Goal: Transaction & Acquisition: Book appointment/travel/reservation

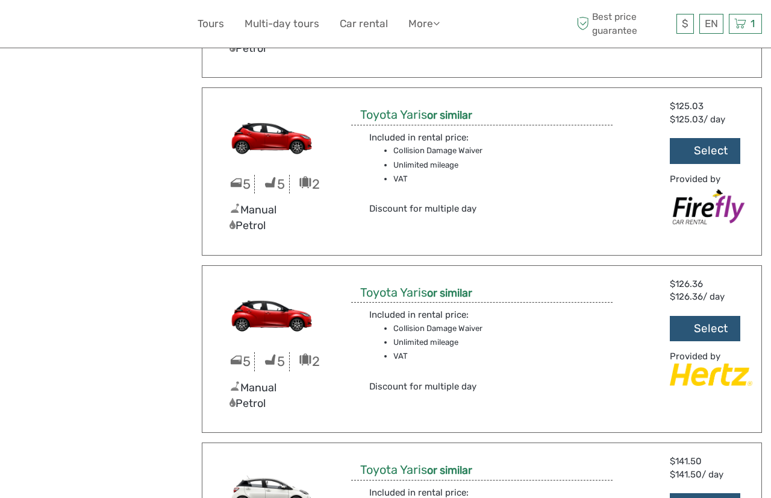
click at [274, 137] on img at bounding box center [273, 134] width 122 height 69
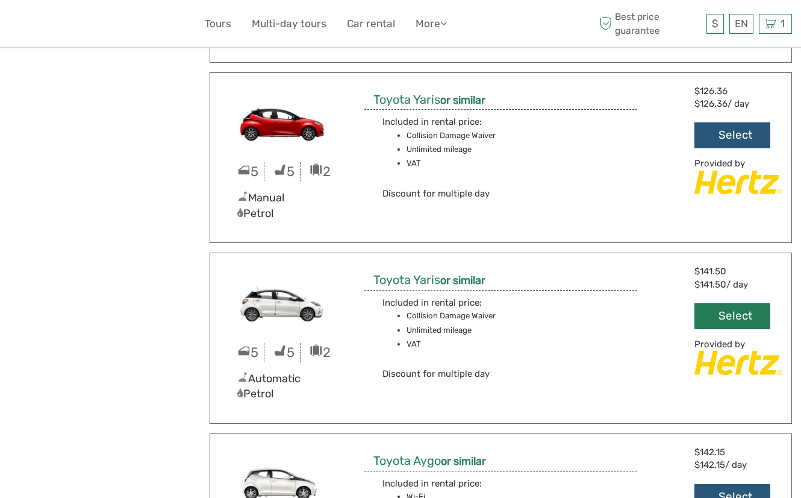
scroll to position [701, 0]
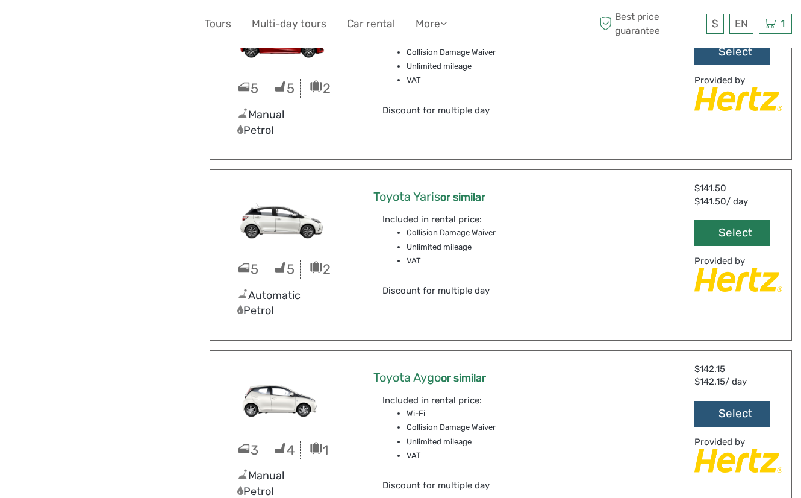
click at [745, 231] on button "Select" at bounding box center [733, 233] width 76 height 26
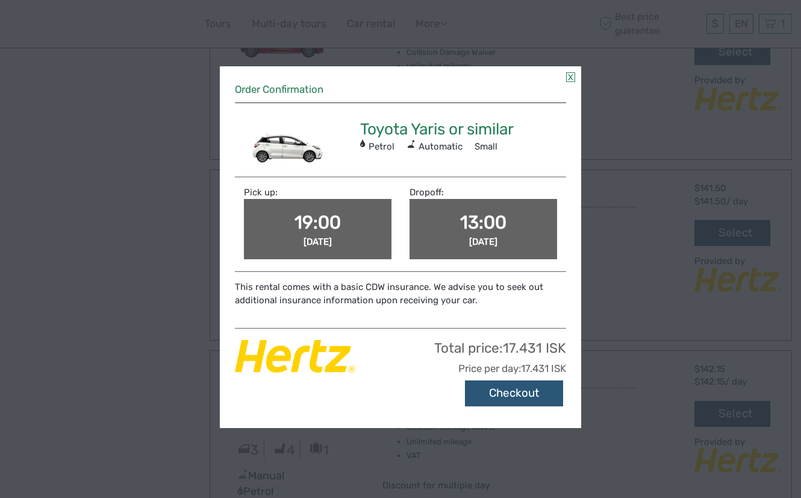
click at [327, 221] on span "19:00" at bounding box center [318, 223] width 46 height 22
click at [332, 241] on span "Tue, Sep 16 2025" at bounding box center [318, 241] width 28 height 11
click at [508, 390] on button "Checkout" at bounding box center [514, 393] width 98 height 26
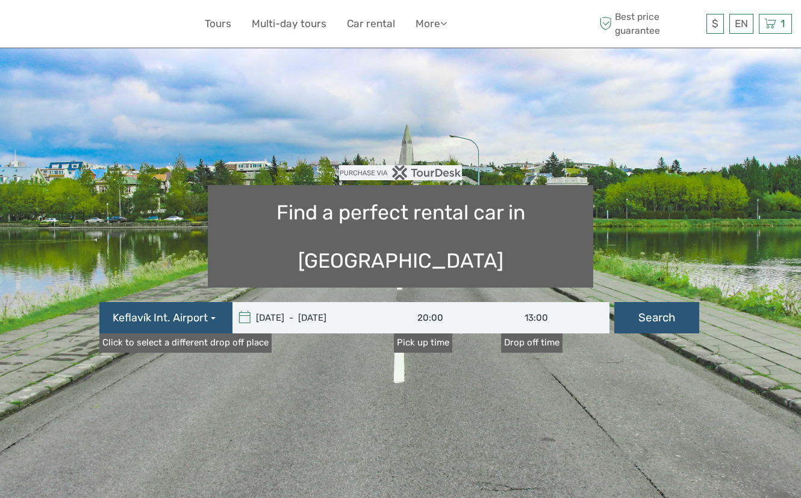
type input "[DATE] - [DATE]"
type input "19:00"
type input "13:00"
type input "[DATE] - [DATE]"
type input "19:00"
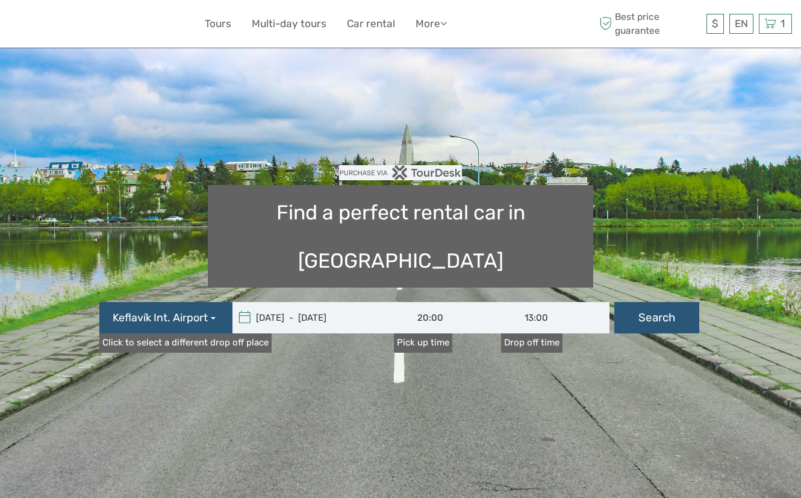
type input "13:00"
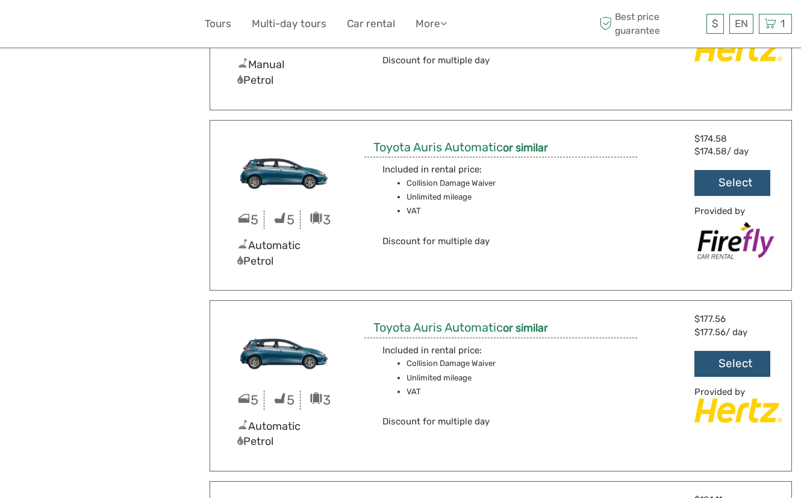
scroll to position [1829, 0]
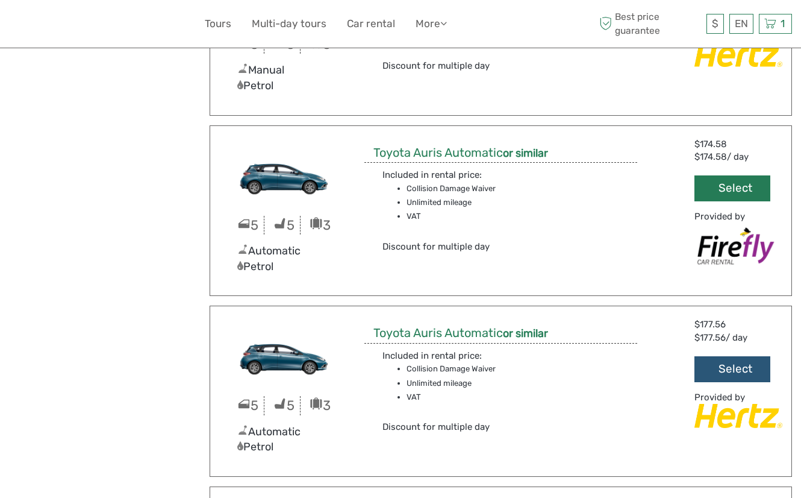
click at [730, 187] on button "Select" at bounding box center [733, 188] width 76 height 26
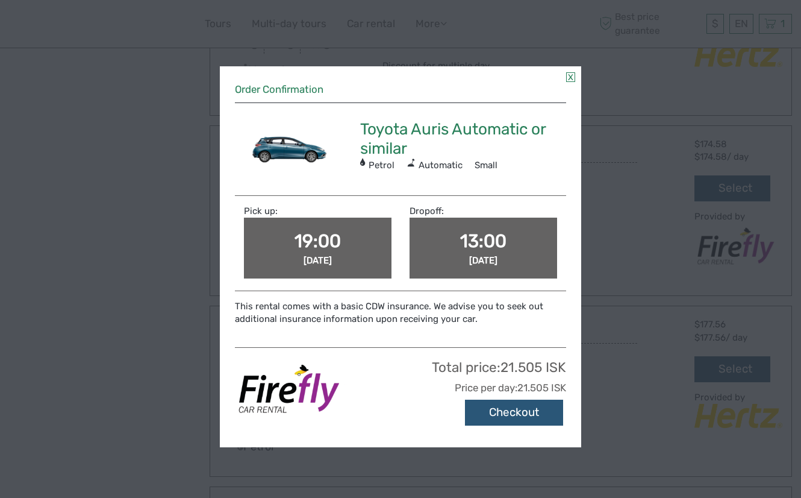
click at [573, 74] on link at bounding box center [570, 77] width 9 height 10
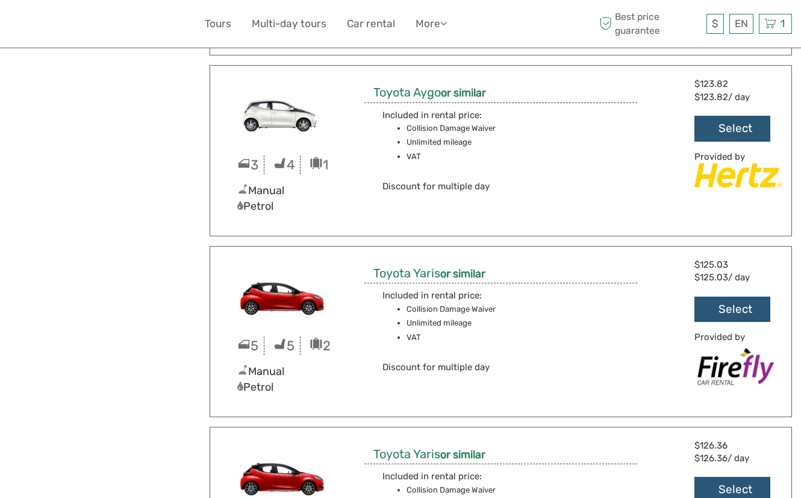
scroll to position [0, 0]
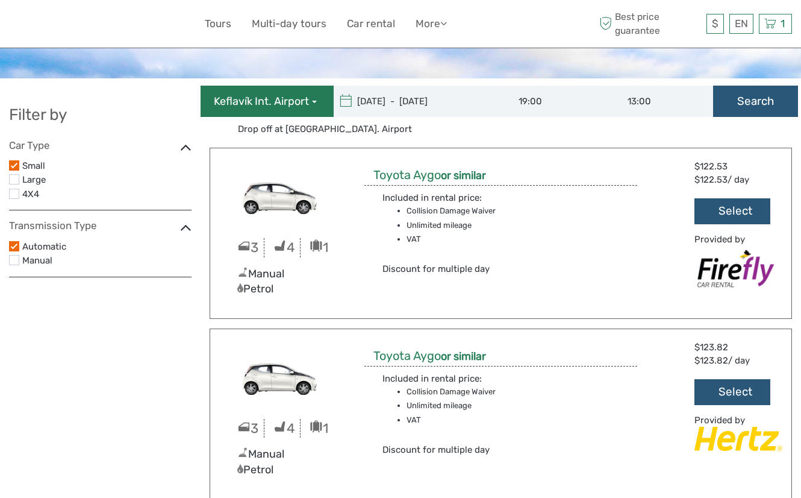
click at [277, 99] on span "Keflavík Int. Airport" at bounding box center [261, 102] width 95 height 16
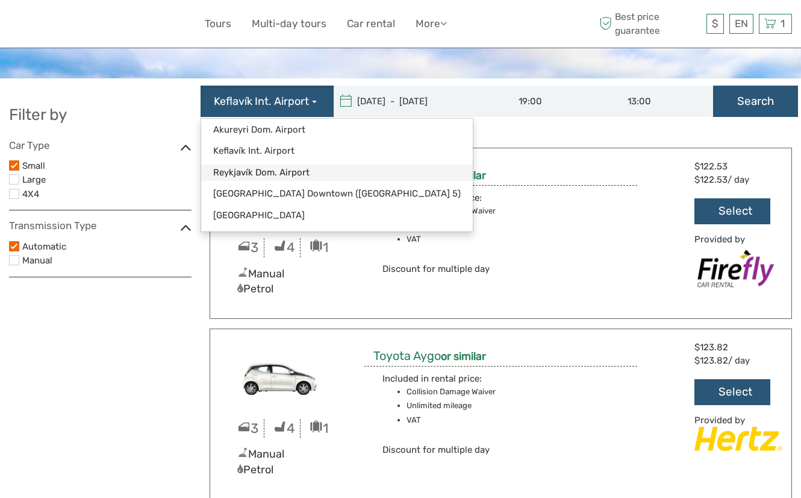
click at [284, 172] on link "Reykjavík Dom. Airport" at bounding box center [337, 173] width 272 height 16
type input "[DATE]"
type input "17/09/2025"
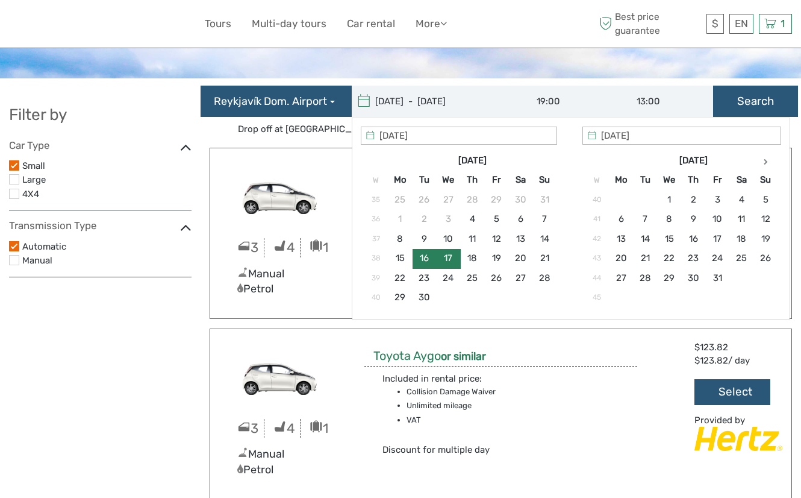
type input "17/09/2025"
type input "19/09/2025"
type input "17/09/2025 - 19/09/2025"
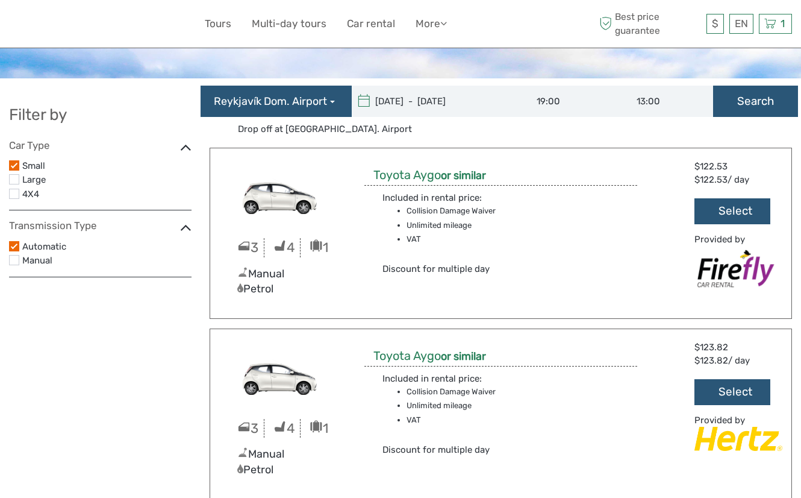
click at [373, 105] on input "17/09/2025 - 19/09/2025" at bounding box center [433, 101] width 163 height 31
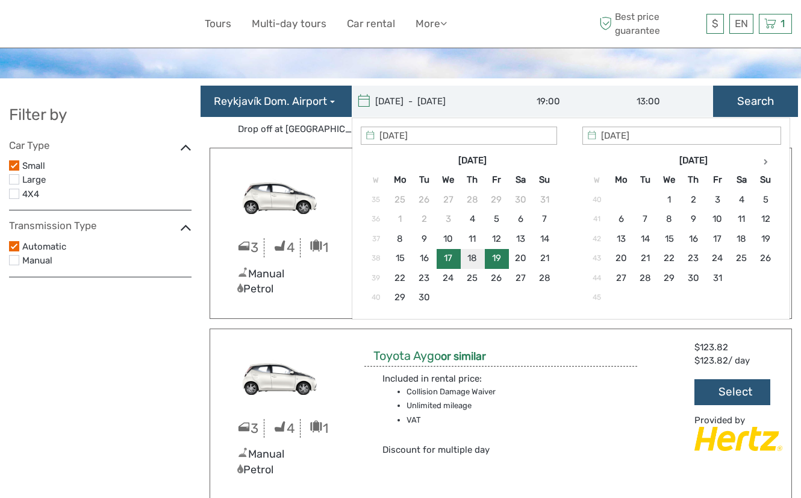
type input "17/09/2025"
type input "18/09/2025"
type input "[DATE] - [DATE]"
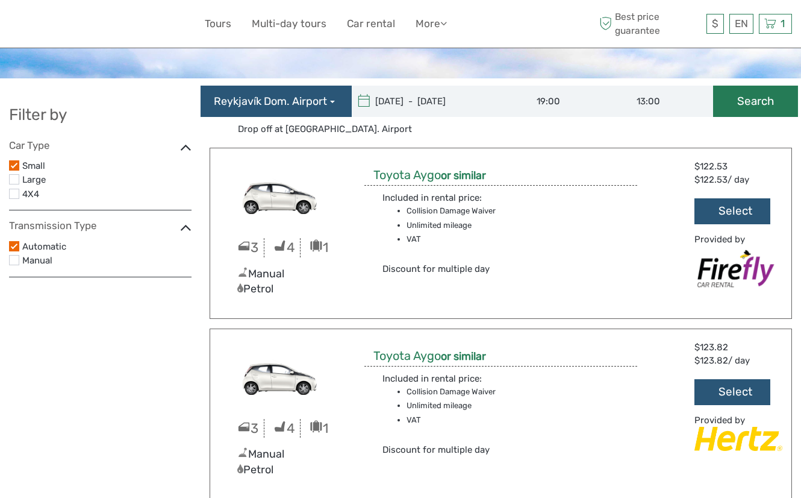
click at [743, 102] on button "Search" at bounding box center [755, 101] width 85 height 31
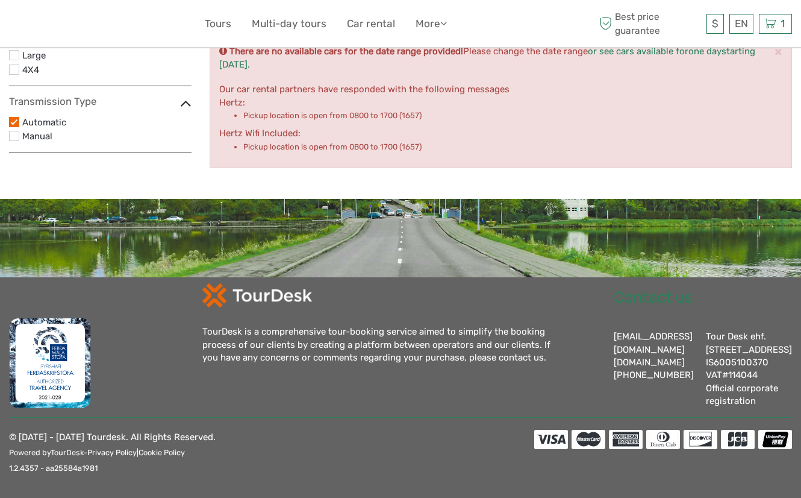
scroll to position [139, 0]
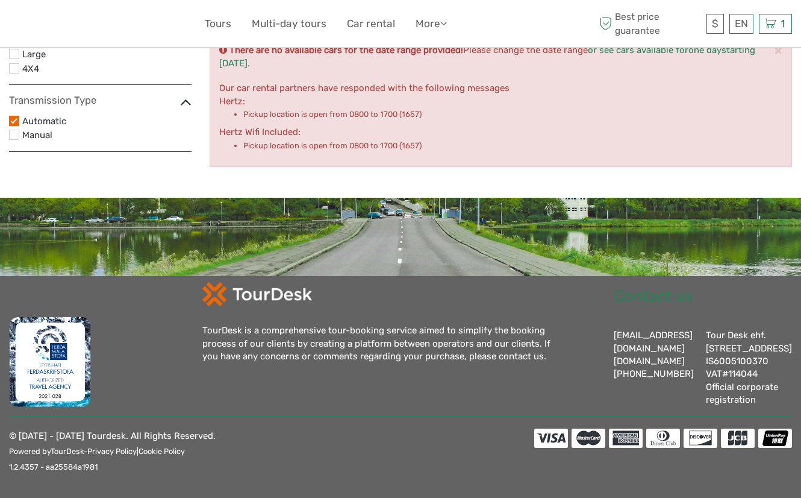
click at [274, 282] on img at bounding box center [256, 294] width 109 height 24
click at [224, 282] on img at bounding box center [256, 294] width 109 height 24
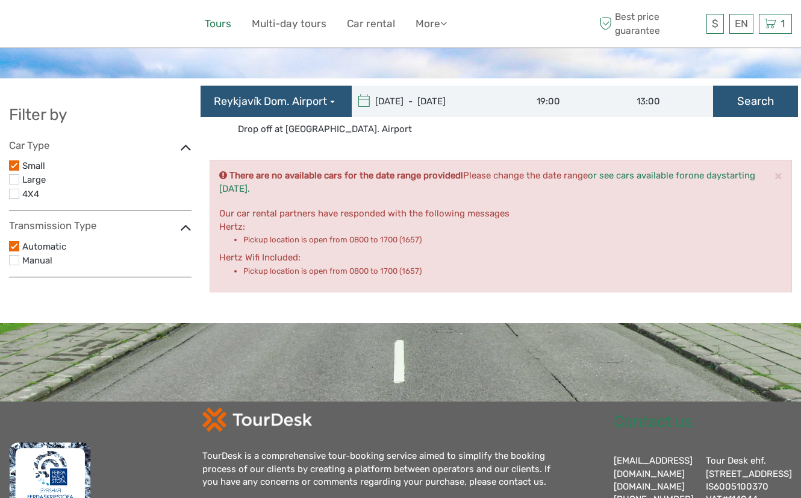
click at [225, 22] on link "Tours" at bounding box center [218, 23] width 27 height 17
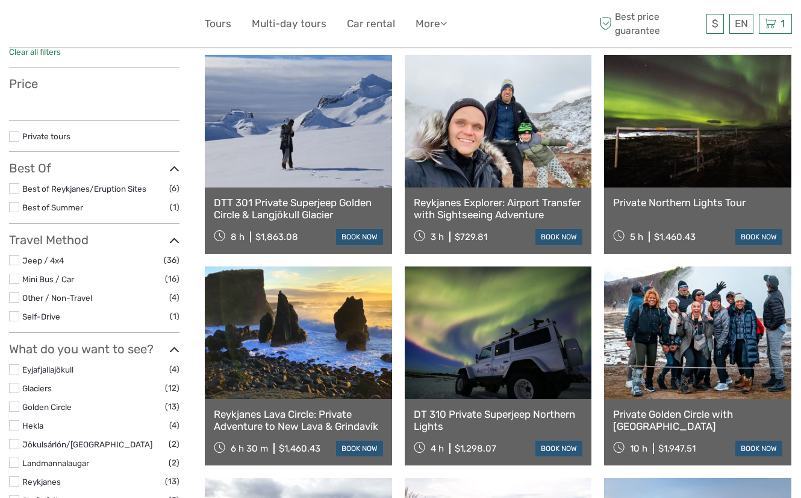
select select
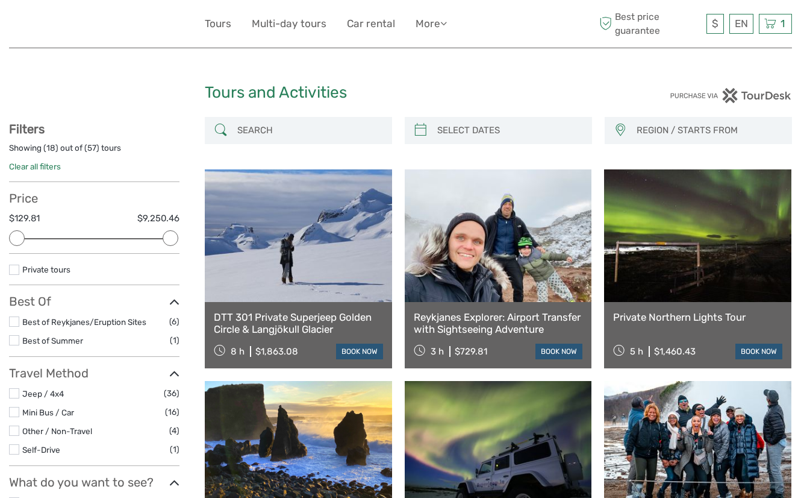
click at [782, 13] on div "Best price guarantee $ ISK € $ £ EN English Español Deutsch 1 Items Blue Lagoon…" at bounding box center [695, 24] width 196 height 30
click at [783, 24] on span "1" at bounding box center [783, 23] width 8 height 12
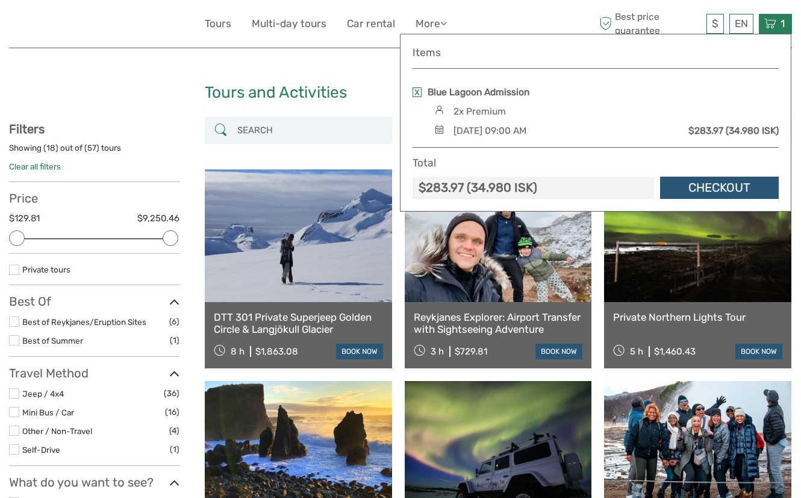
click at [519, 13] on div "$ ISK € $ £ EN English Español Deutsch Tours Multi-day tours Car rental More Fo…" at bounding box center [401, 24] width 392 height 30
click at [125, 20] on div at bounding box center [107, 24] width 196 height 30
click at [519, 18] on div "$ ISK € $ £ EN English Español Deutsch Tours Multi-day tours Car rental More Fo…" at bounding box center [401, 24] width 392 height 30
click at [125, 17] on div at bounding box center [107, 24] width 196 height 30
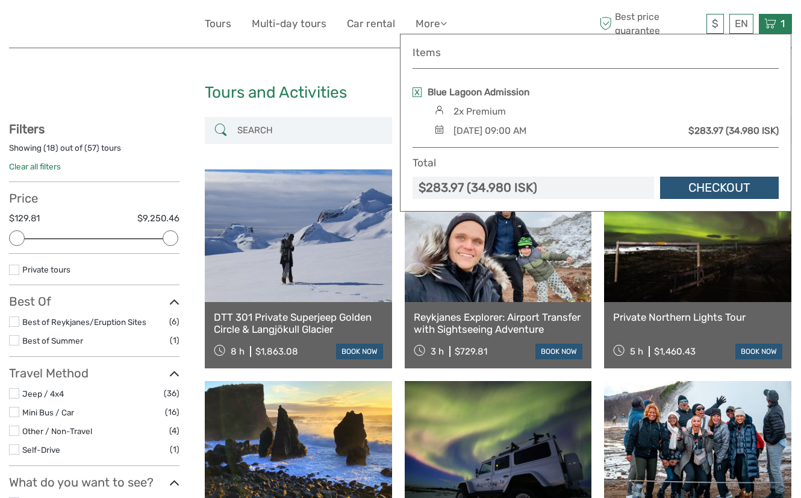
drag, startPoint x: 457, startPoint y: 53, endPoint x: 611, endPoint y: 60, distance: 154.4
click at [461, 54] on h4 "Items" at bounding box center [596, 52] width 366 height 13
click at [427, 28] on link "More" at bounding box center [431, 23] width 31 height 17
click at [569, 24] on div "$ ISK € $ £ EN English Español Deutsch Tours Multi-day tours Car rental More Fo…" at bounding box center [401, 24] width 392 height 30
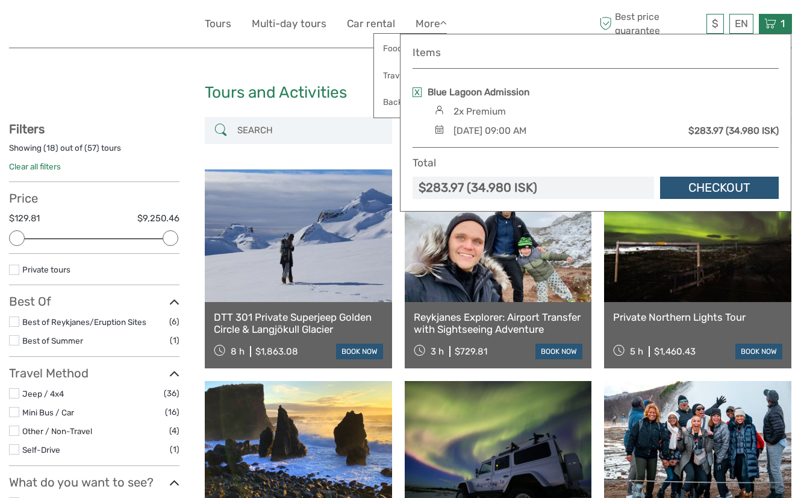
drag, startPoint x: 171, startPoint y: 13, endPoint x: 210, endPoint y: 86, distance: 83.3
click at [171, 13] on div at bounding box center [107, 24] width 196 height 30
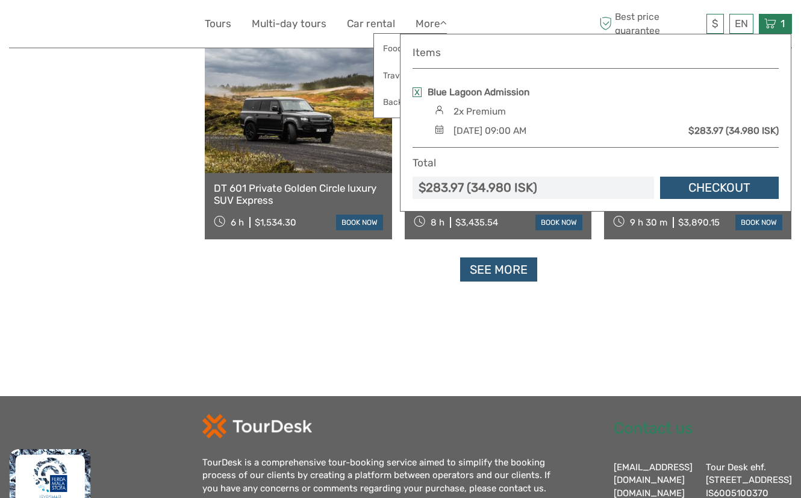
scroll to position [1213, 0]
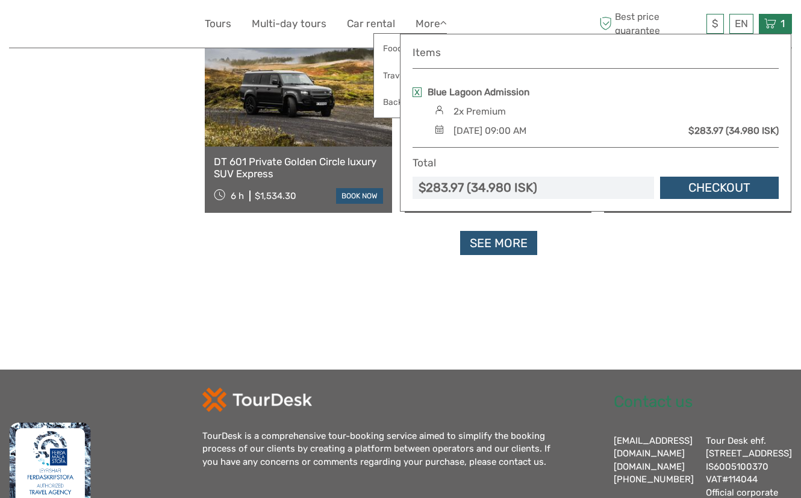
click at [500, 244] on link "See more" at bounding box center [498, 243] width 77 height 25
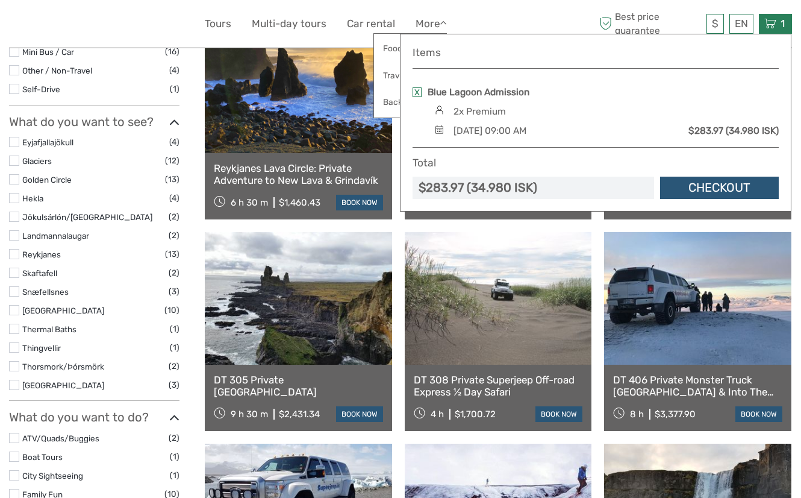
scroll to position [0, 0]
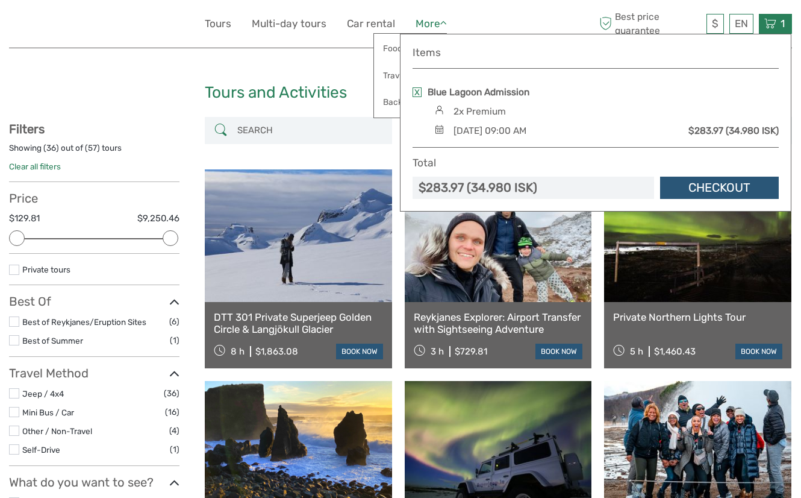
click at [433, 22] on link "More" at bounding box center [431, 23] width 31 height 17
click at [430, 42] on div "Items Blue Lagoon Admission 2x Premium Thursday, 18 September 2025 - 09:00 AM $…" at bounding box center [596, 123] width 392 height 178
drag, startPoint x: 431, startPoint y: 49, endPoint x: 734, endPoint y: 36, distance: 303.4
click at [437, 50] on h4 "Items" at bounding box center [596, 52] width 366 height 13
click at [780, 22] on span "1" at bounding box center [783, 23] width 8 height 12
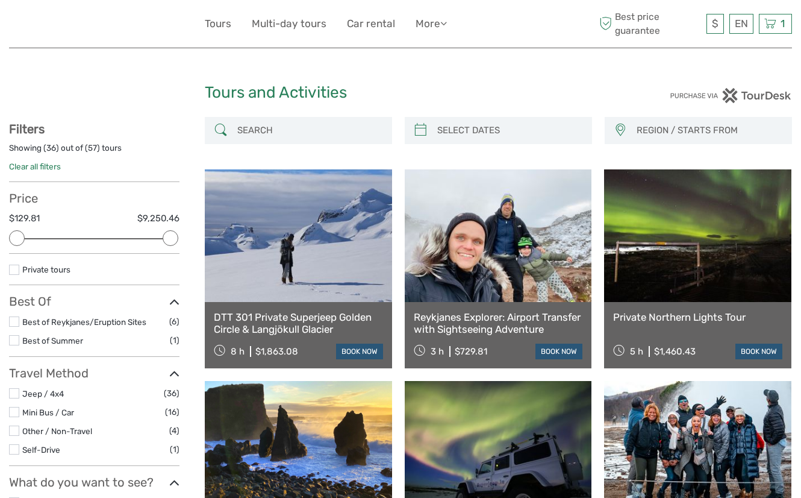
click at [756, 96] on img at bounding box center [731, 95] width 122 height 15
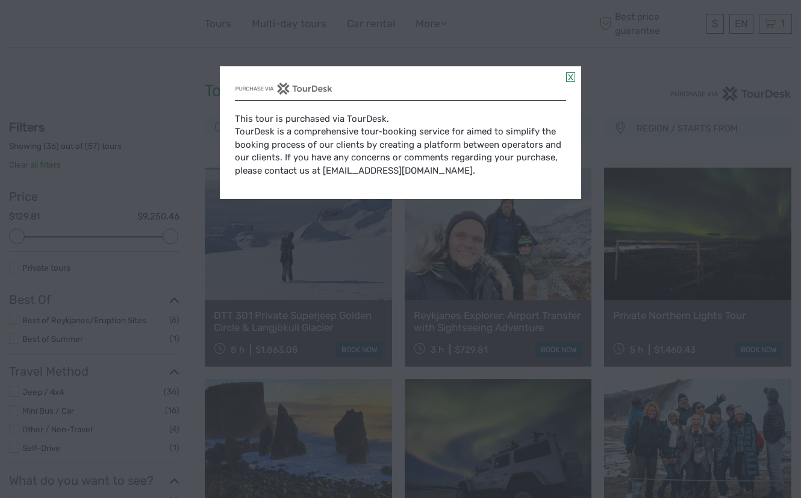
scroll to position [2, 0]
click at [572, 78] on link at bounding box center [570, 77] width 9 height 10
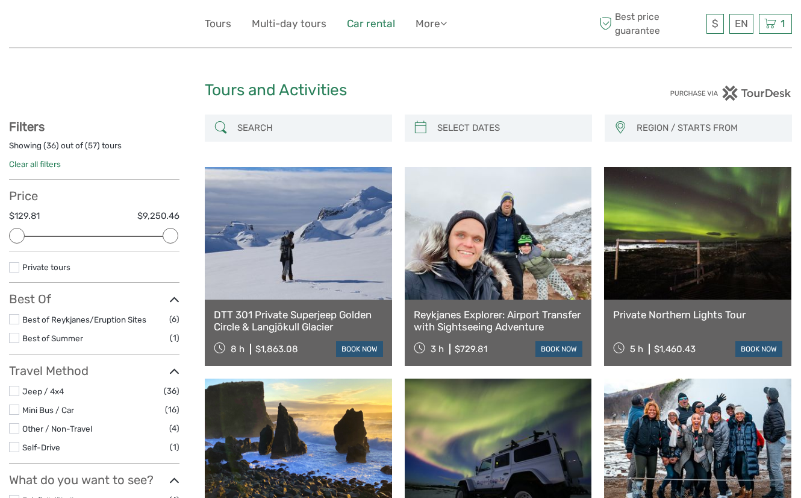
click at [377, 25] on link "Car rental" at bounding box center [371, 23] width 48 height 17
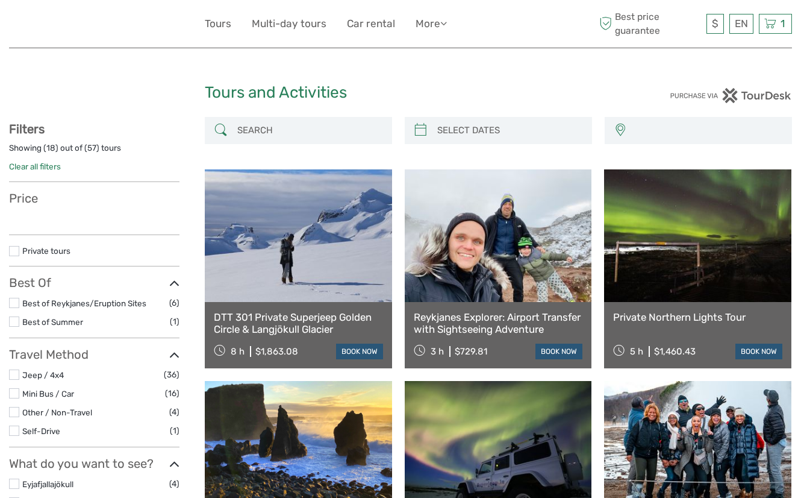
select select
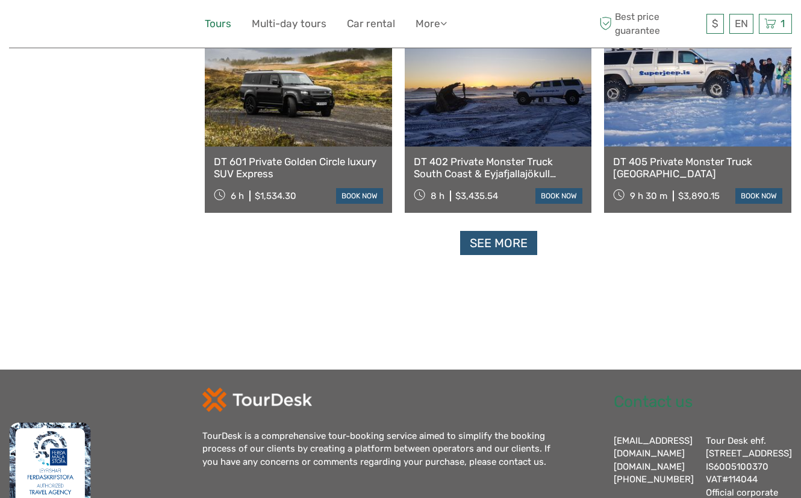
select select
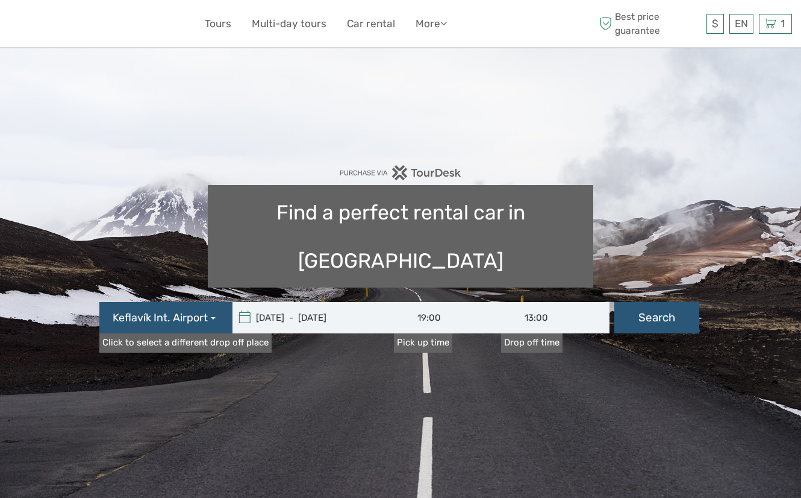
type input "[DATE] - [DATE]"
type input "19:00"
type input "13:00"
type input "[DATE] - [DATE]"
type input "19:00"
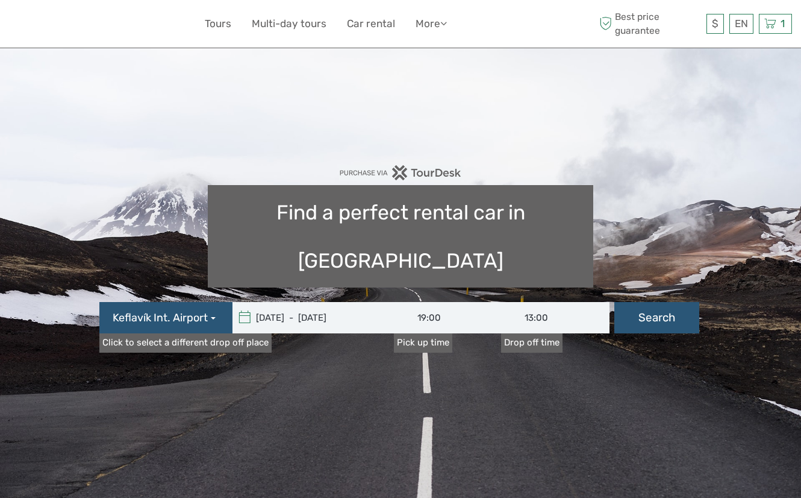
type input "13:00"
